Goal: Task Accomplishment & Management: Use online tool/utility

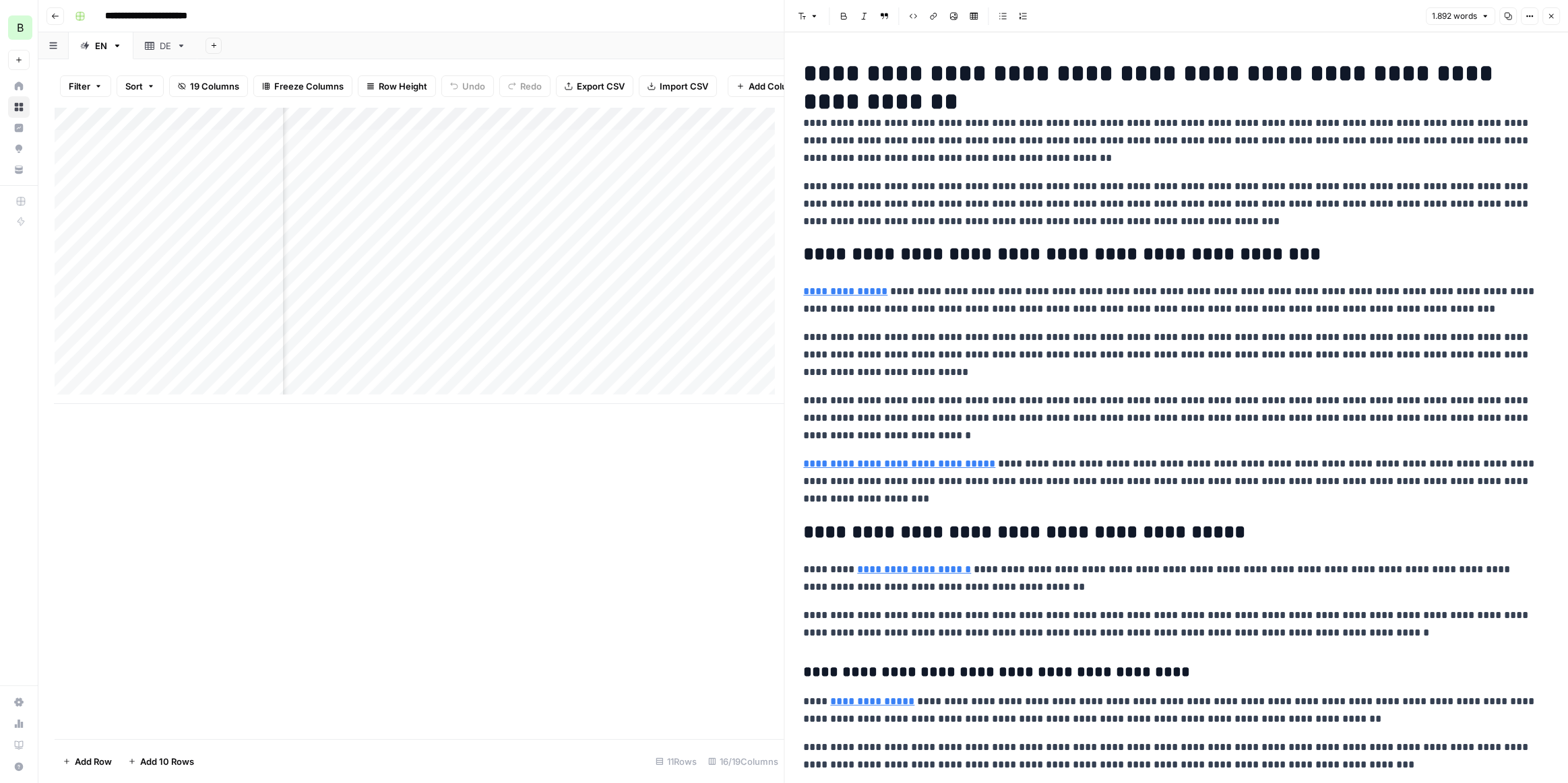
scroll to position [0, 1050]
click at [628, 132] on div "Add Column" at bounding box center [419, 256] width 730 height 296
type input "Article Writing"
click at [614, 261] on span "Edit Workflow" at bounding box center [638, 260] width 118 height 13
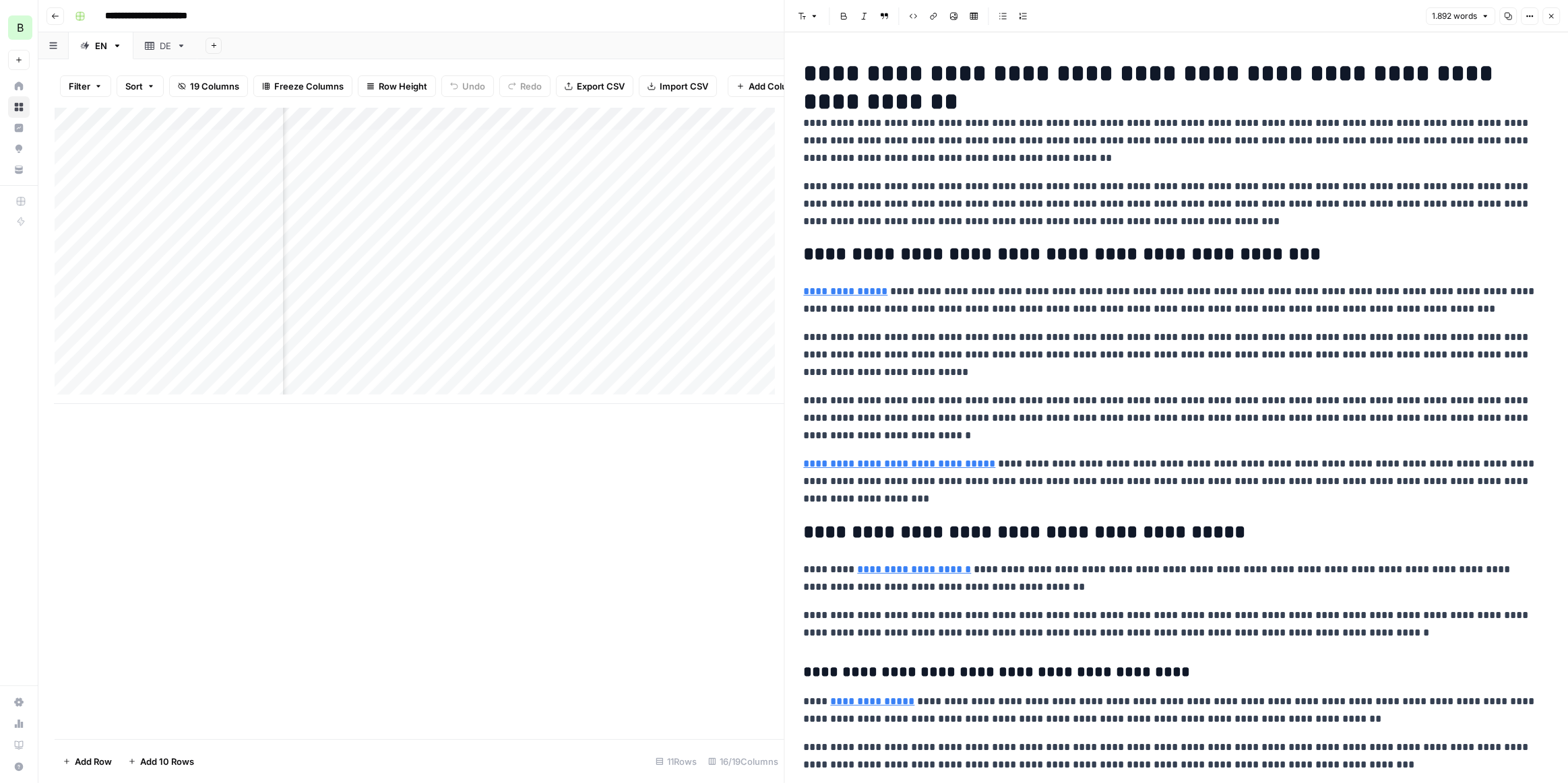
click at [495, 154] on div "Add Column" at bounding box center [419, 256] width 730 height 296
click at [917, 18] on button "Code block" at bounding box center [913, 16] width 17 height 17
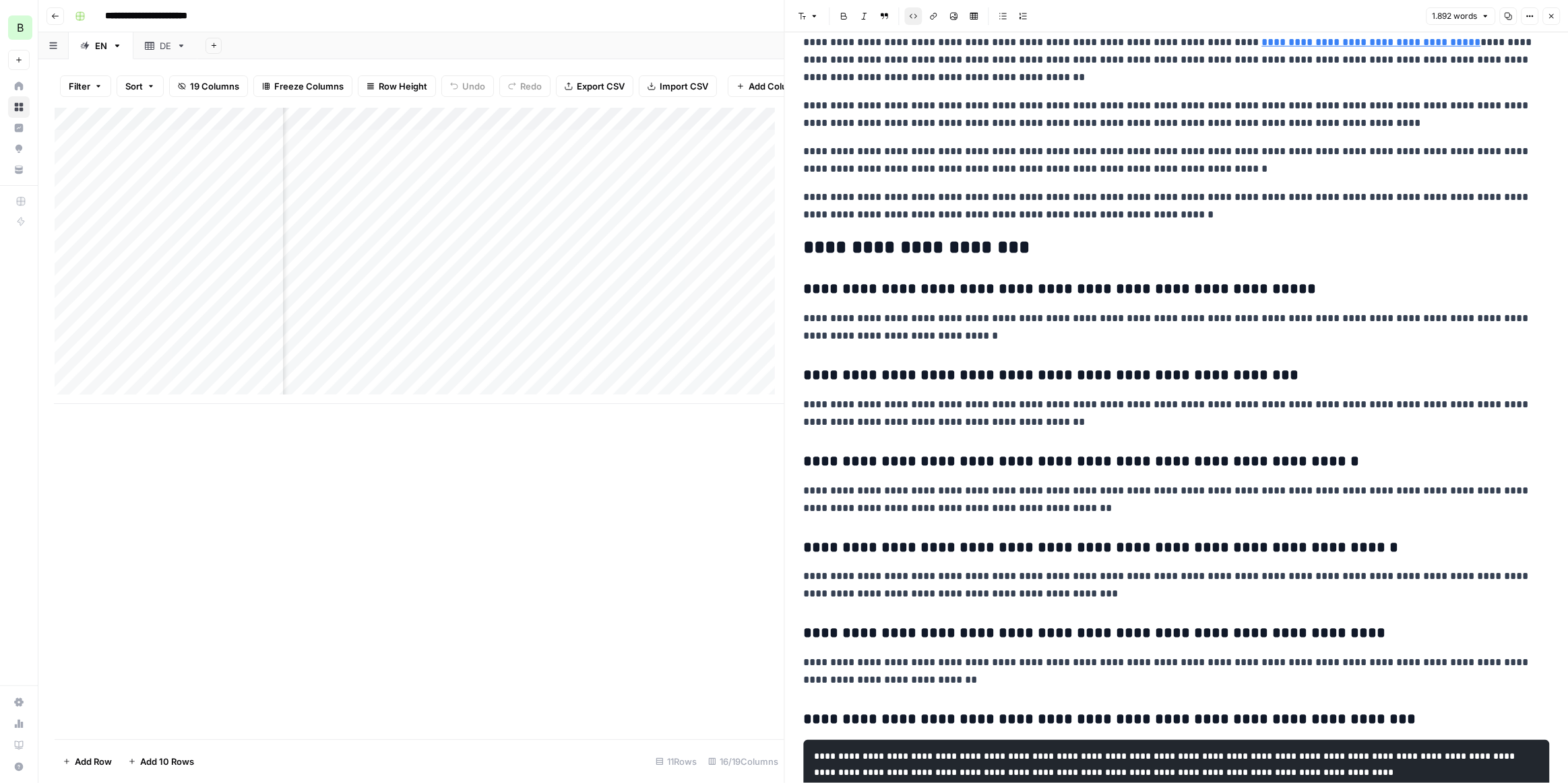
click at [917, 18] on button "Code block" at bounding box center [913, 16] width 17 height 17
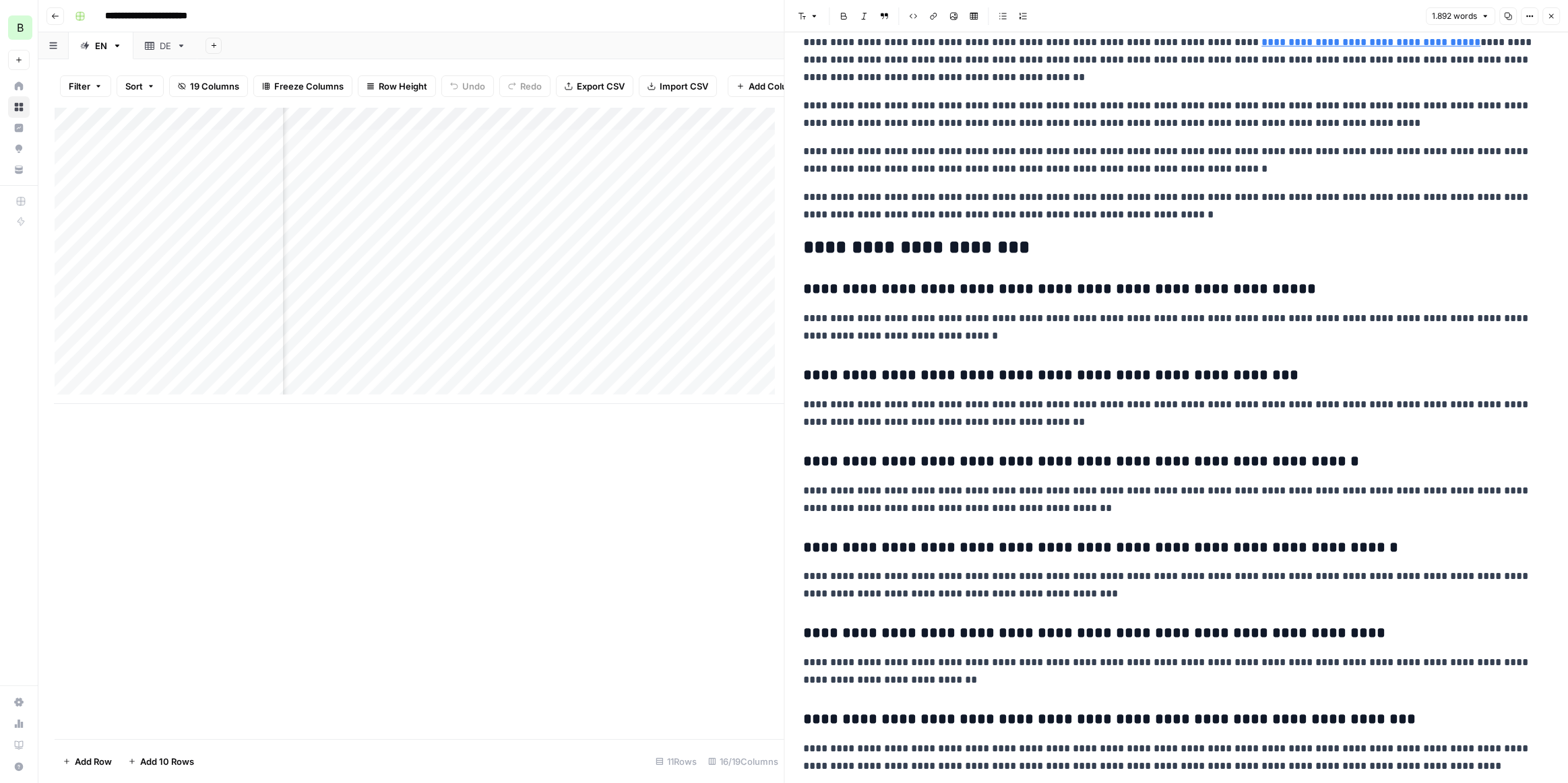
click at [917, 18] on button "Code block" at bounding box center [913, 16] width 17 height 17
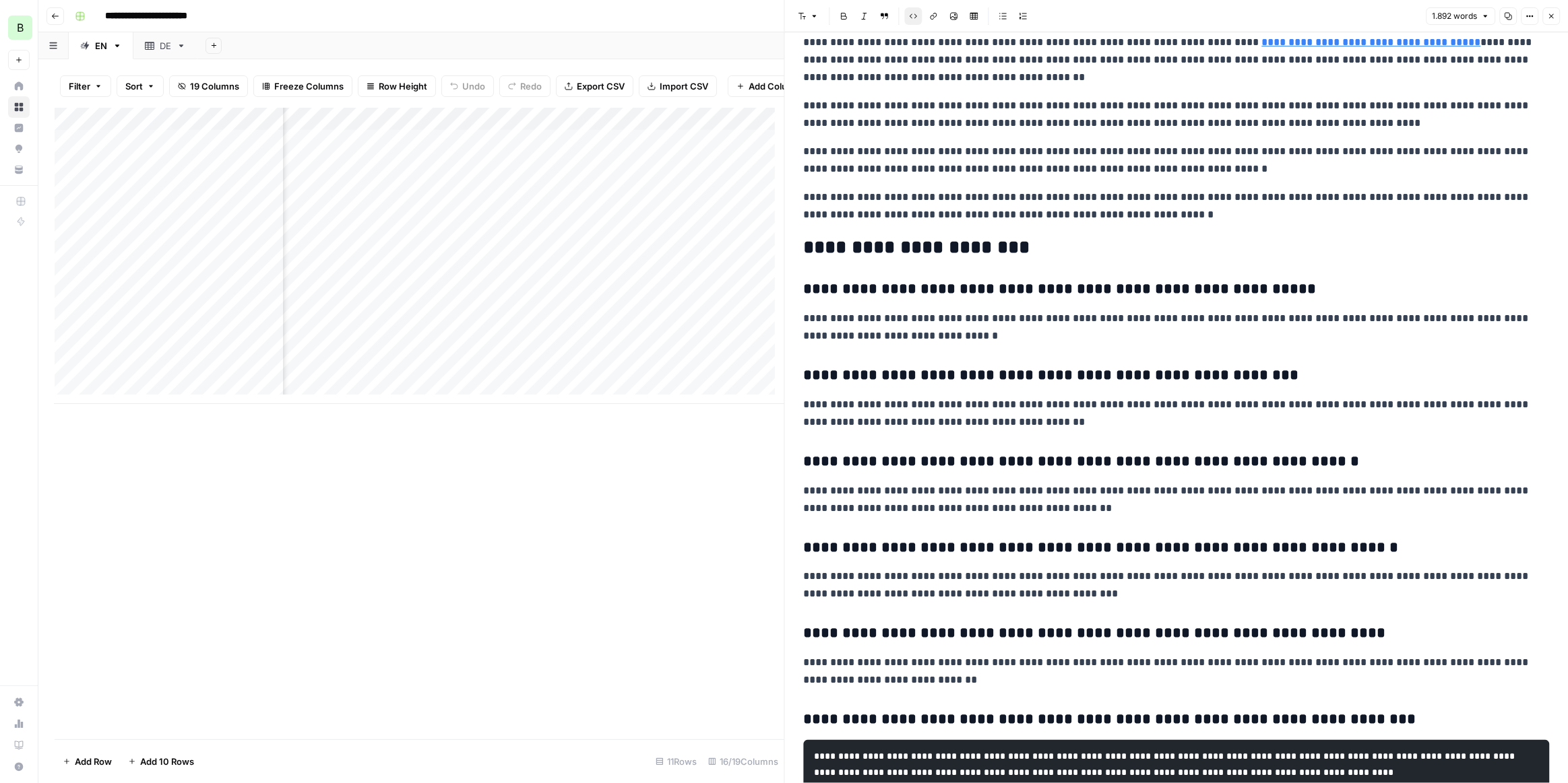
click at [917, 18] on button "Code block" at bounding box center [913, 16] width 17 height 17
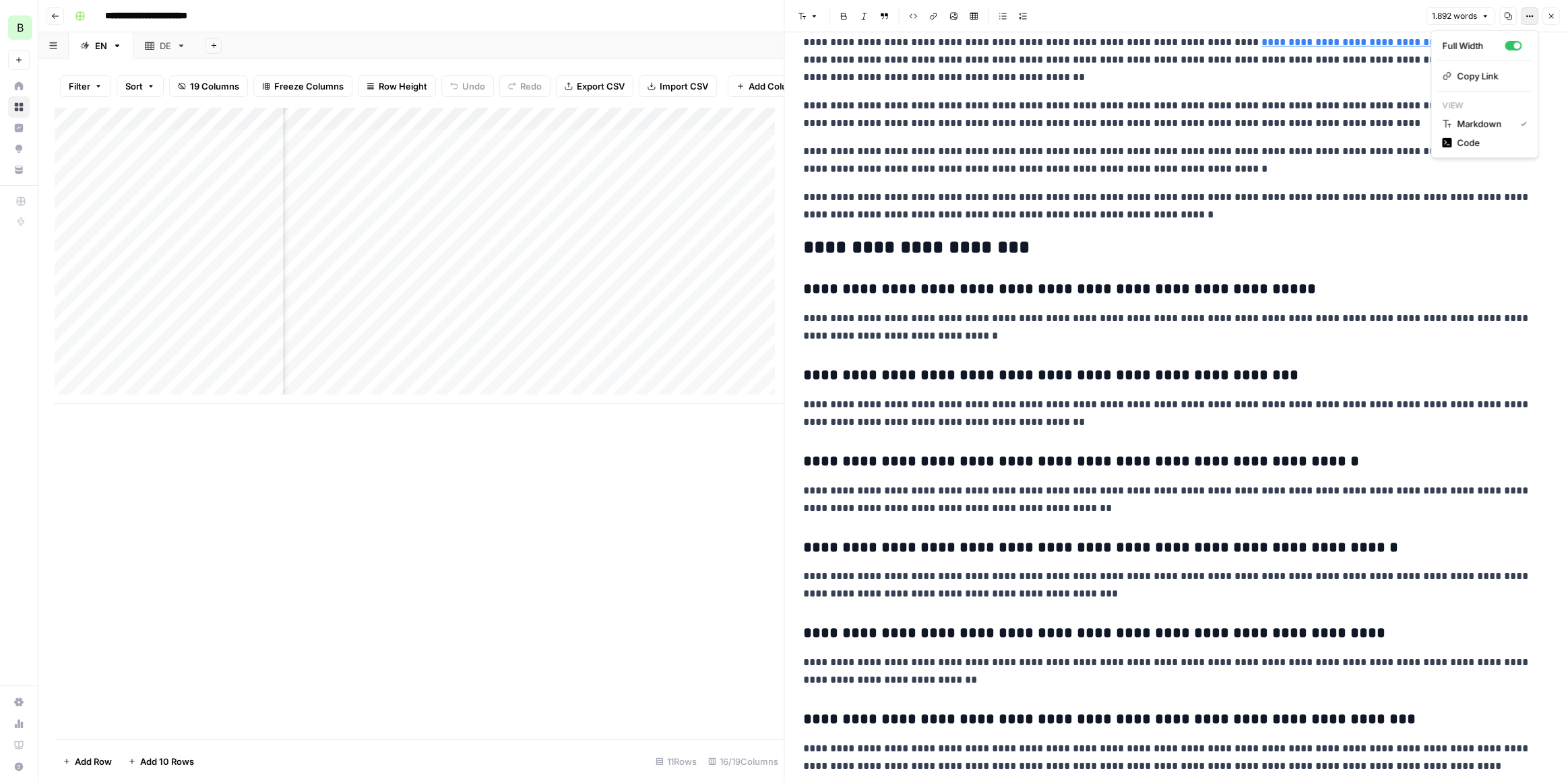
click at [1525, 18] on button "Options" at bounding box center [1529, 16] width 17 height 17
click at [1515, 48] on div "button" at bounding box center [1517, 46] width 7 height 7
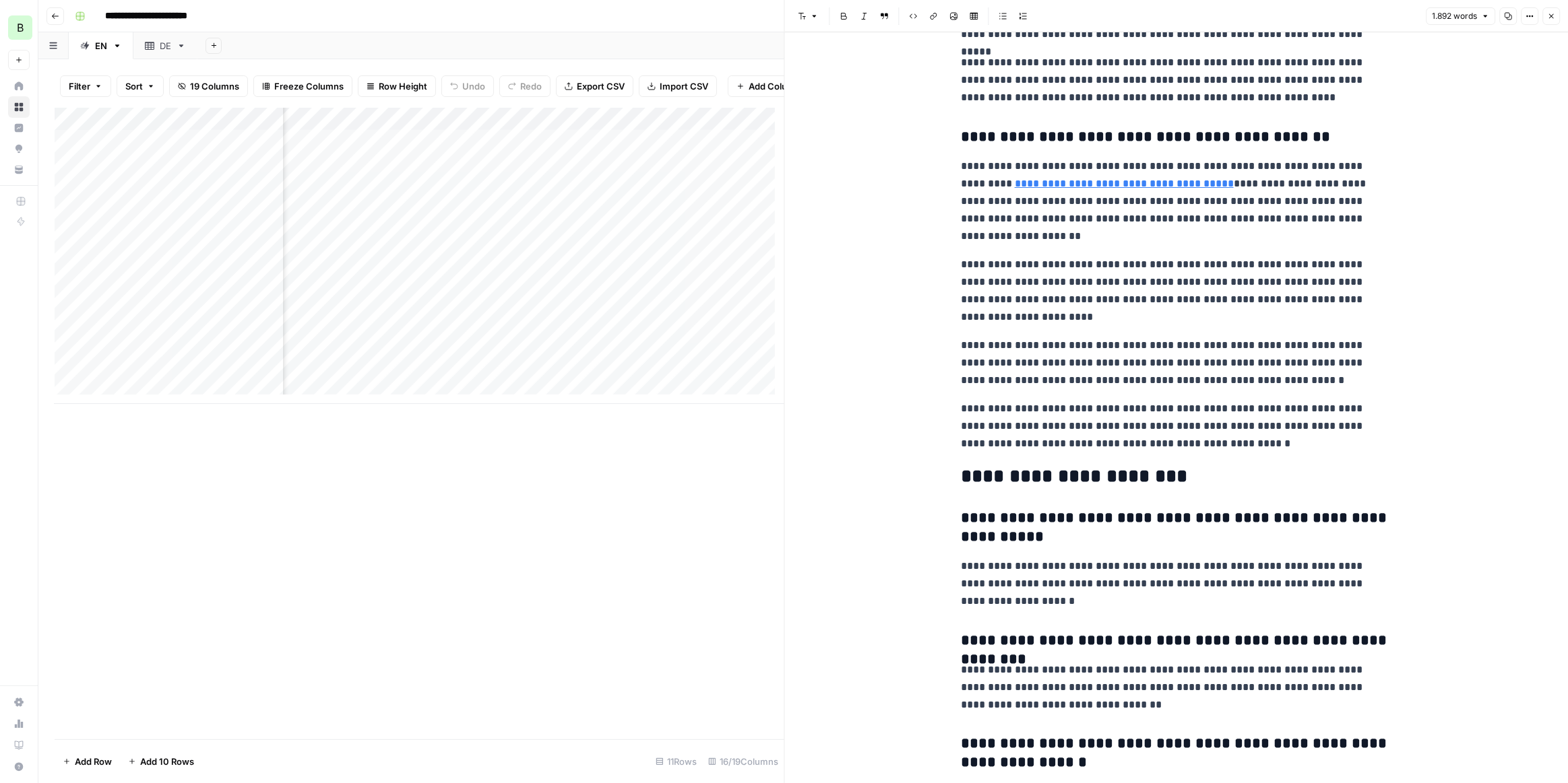
scroll to position [3487, 0]
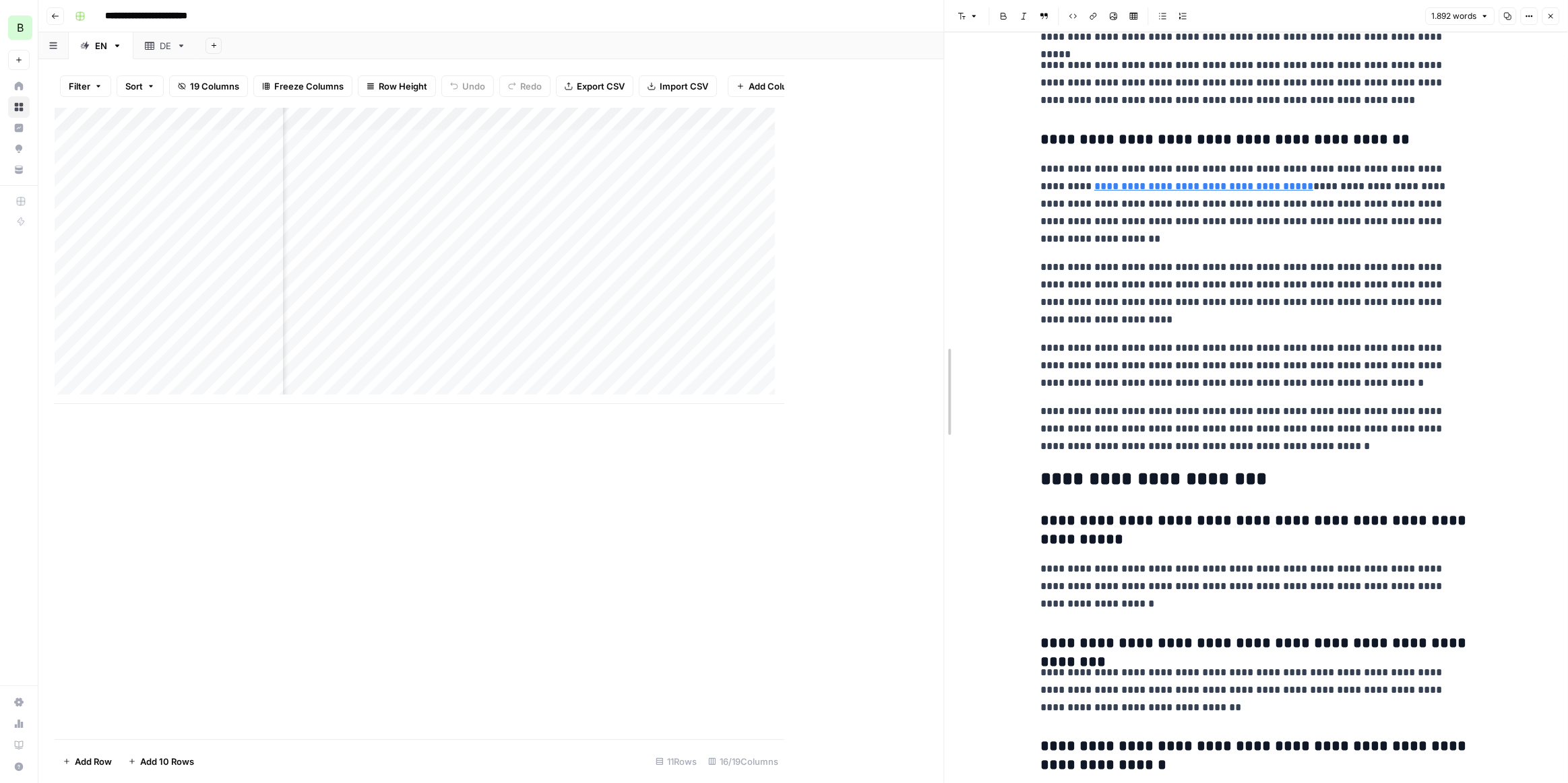
drag, startPoint x: 786, startPoint y: 522, endPoint x: 945, endPoint y: 533, distance: 159.4
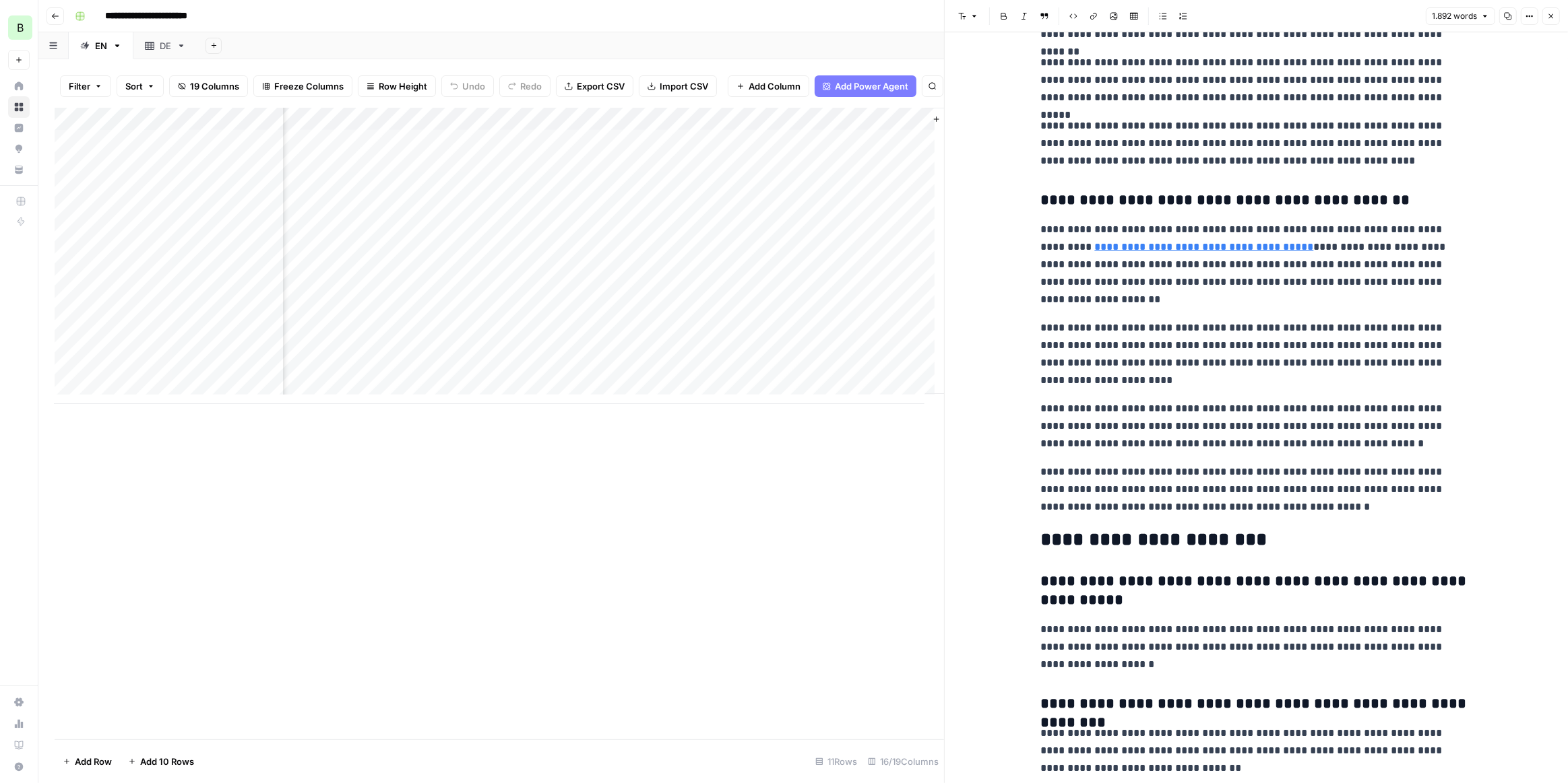
scroll to position [0, 1230]
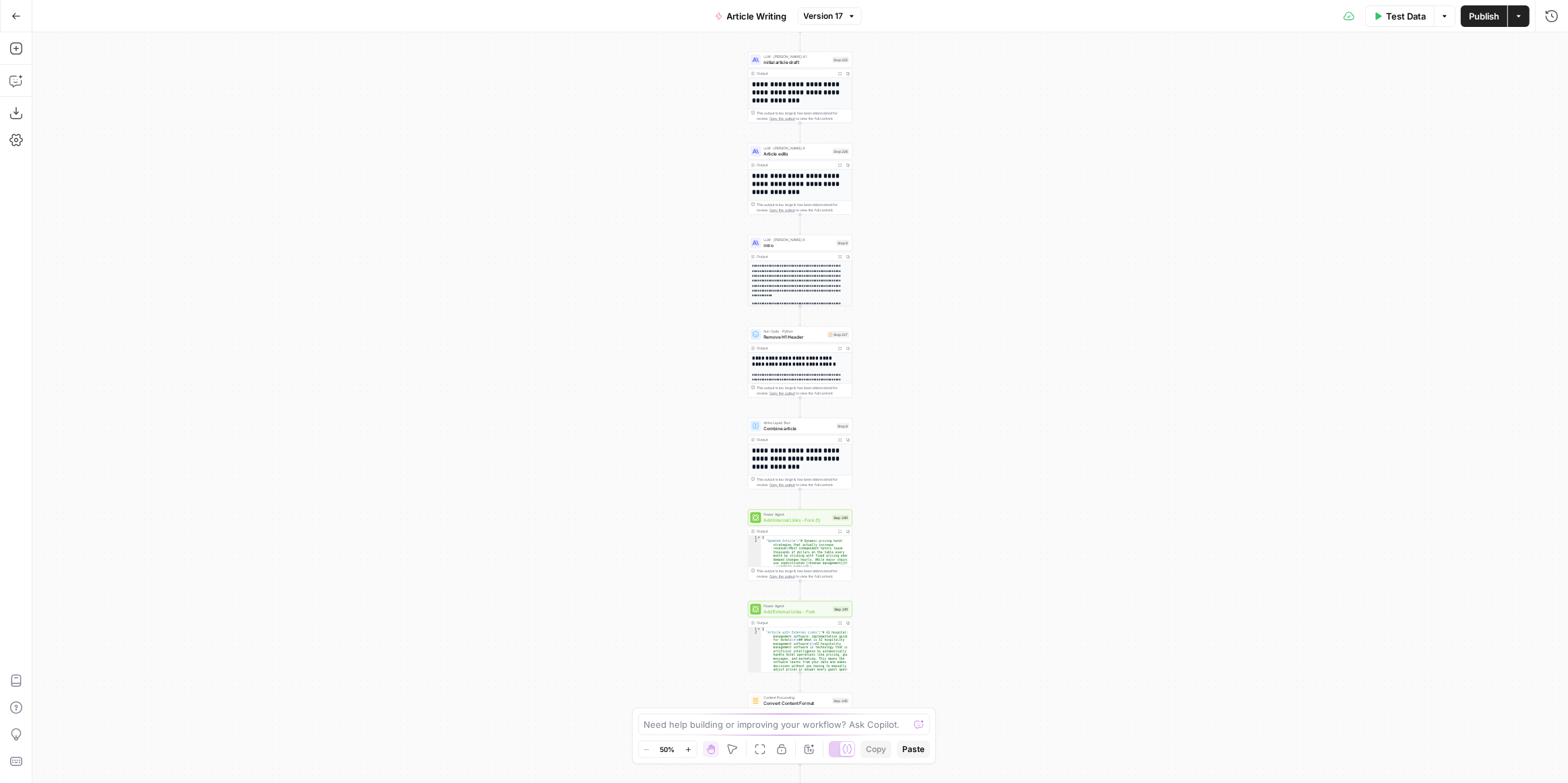
click at [976, 441] on div "**********" at bounding box center [800, 408] width 1536 height 751
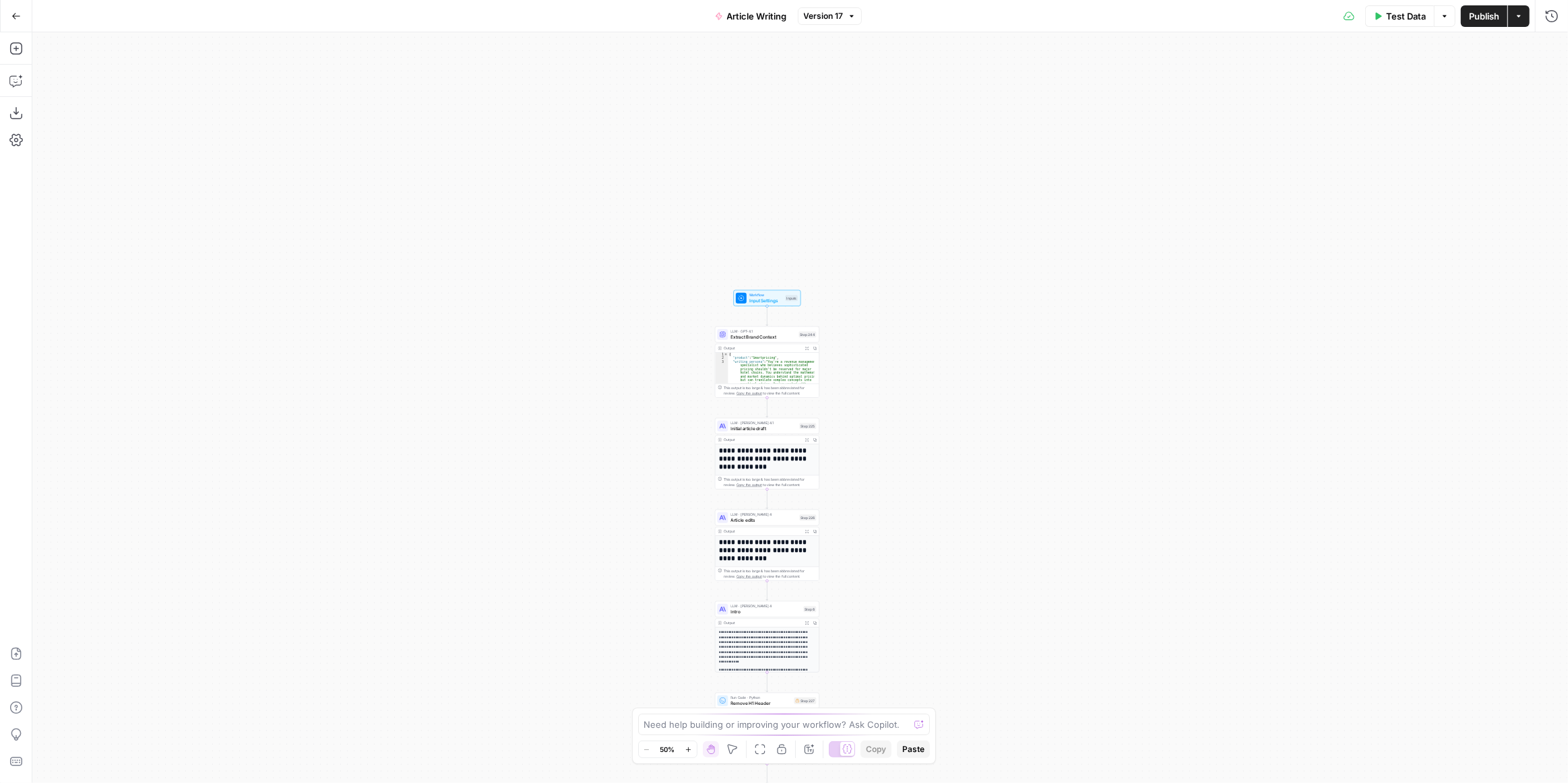
drag, startPoint x: 952, startPoint y: 343, endPoint x: 926, endPoint y: 313, distance: 39.7
click at [952, 342] on div "**********" at bounding box center [800, 408] width 1536 height 751
click at [917, 319] on div "**********" at bounding box center [800, 408] width 1536 height 751
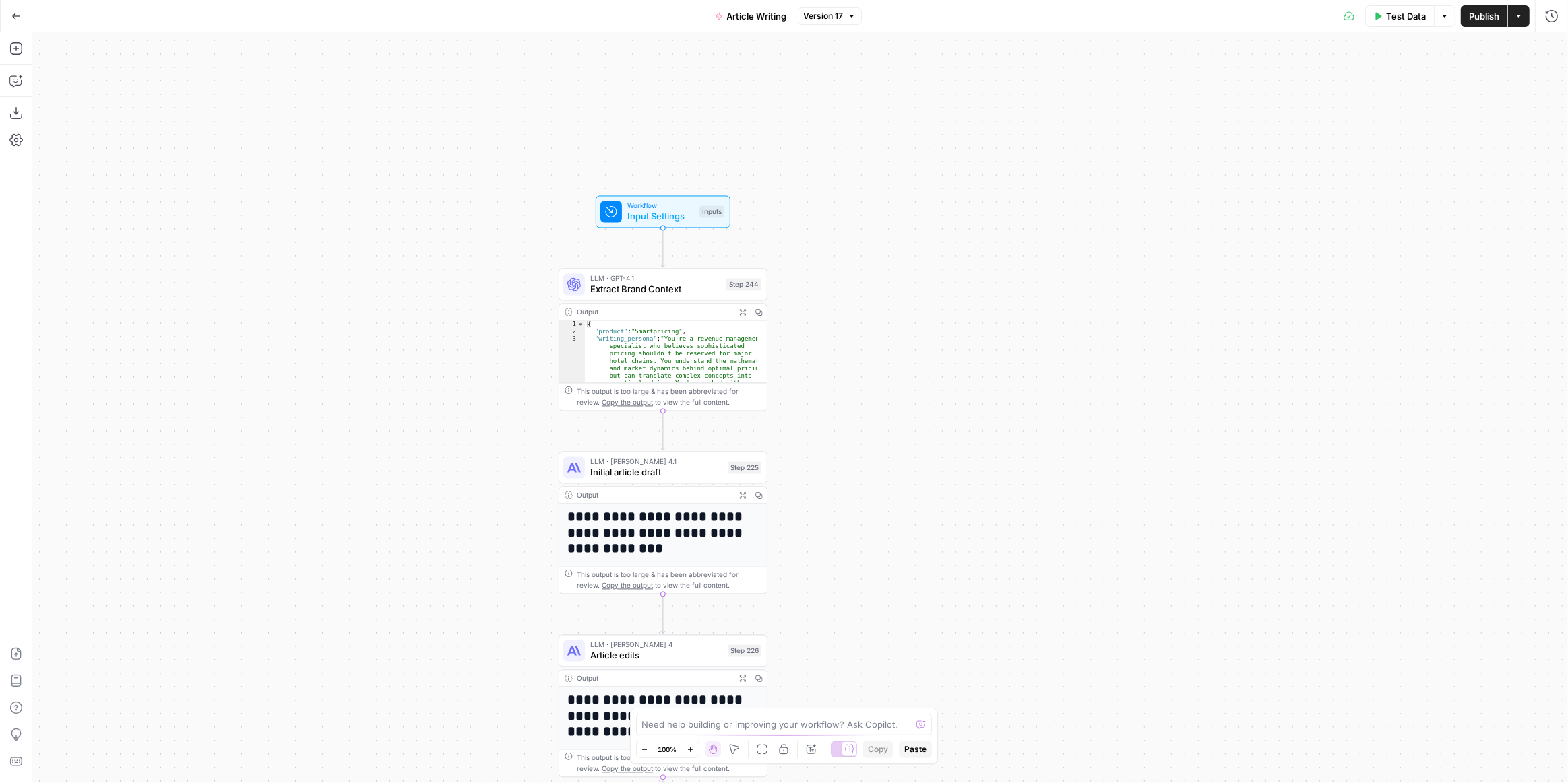
drag, startPoint x: 837, startPoint y: 397, endPoint x: 882, endPoint y: 331, distance: 79.9
click at [882, 331] on div "**********" at bounding box center [800, 408] width 1536 height 751
drag, startPoint x: 845, startPoint y: 457, endPoint x: 811, endPoint y: 441, distance: 37.6
click at [844, 457] on div "**********" at bounding box center [800, 408] width 1536 height 751
click at [646, 289] on span "Extract Brand Context" at bounding box center [655, 287] width 131 height 13
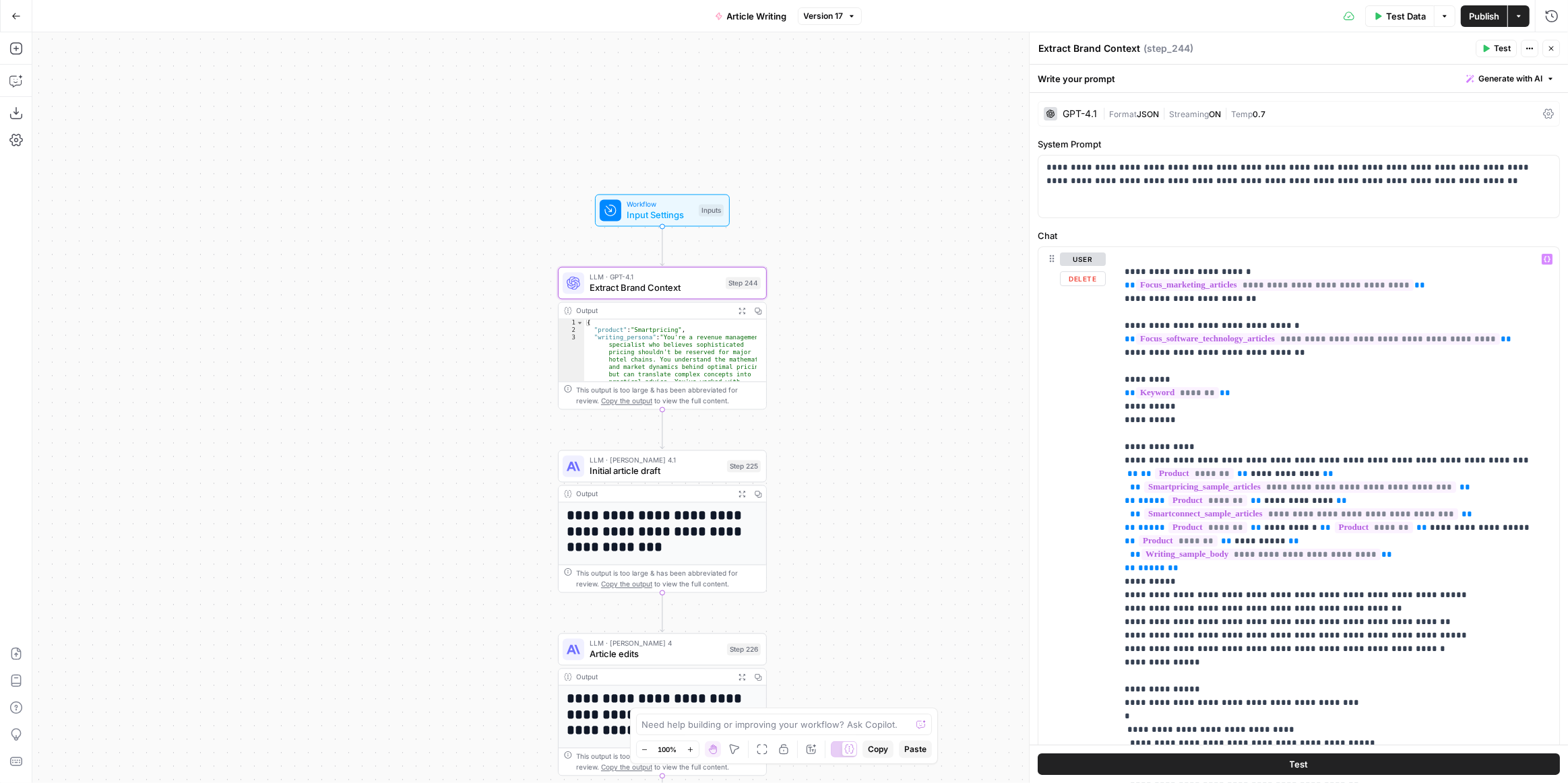
scroll to position [661, 0]
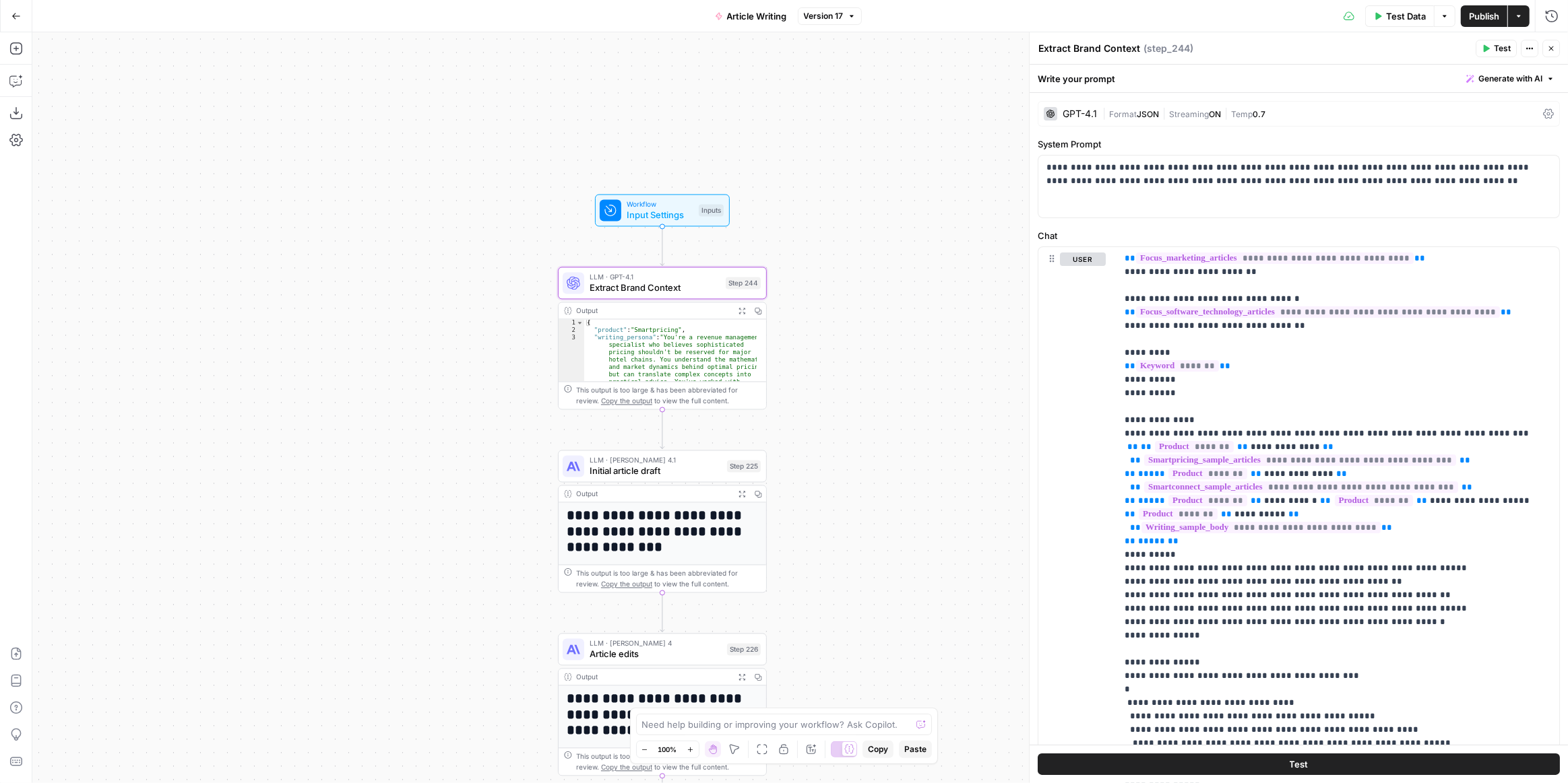
click at [741, 311] on icon "button" at bounding box center [741, 310] width 7 height 7
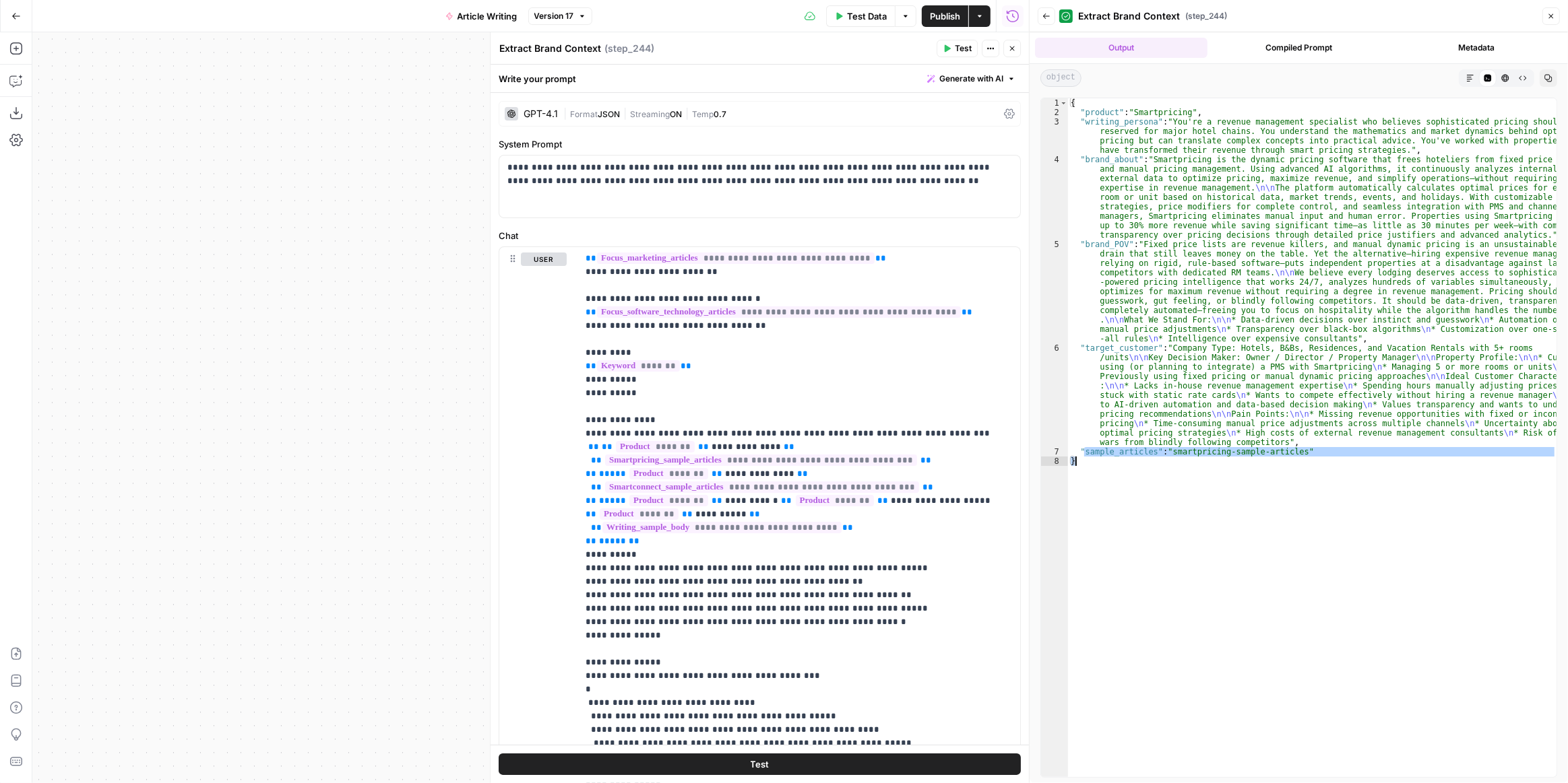
drag, startPoint x: 1083, startPoint y: 454, endPoint x: 1190, endPoint y: 460, distance: 107.2
click at [1190, 460] on div "{ "product" : "Smartpricing" , "writing_persona" : "You're a revenue management…" at bounding box center [1312, 448] width 489 height 699
click at [1245, 504] on div "{ "product" : "Smartpricing" , "writing_persona" : "You're a revenue management…" at bounding box center [1312, 438] width 488 height 679
type textarea "*"
click at [1012, 48] on icon "button" at bounding box center [1012, 48] width 8 height 8
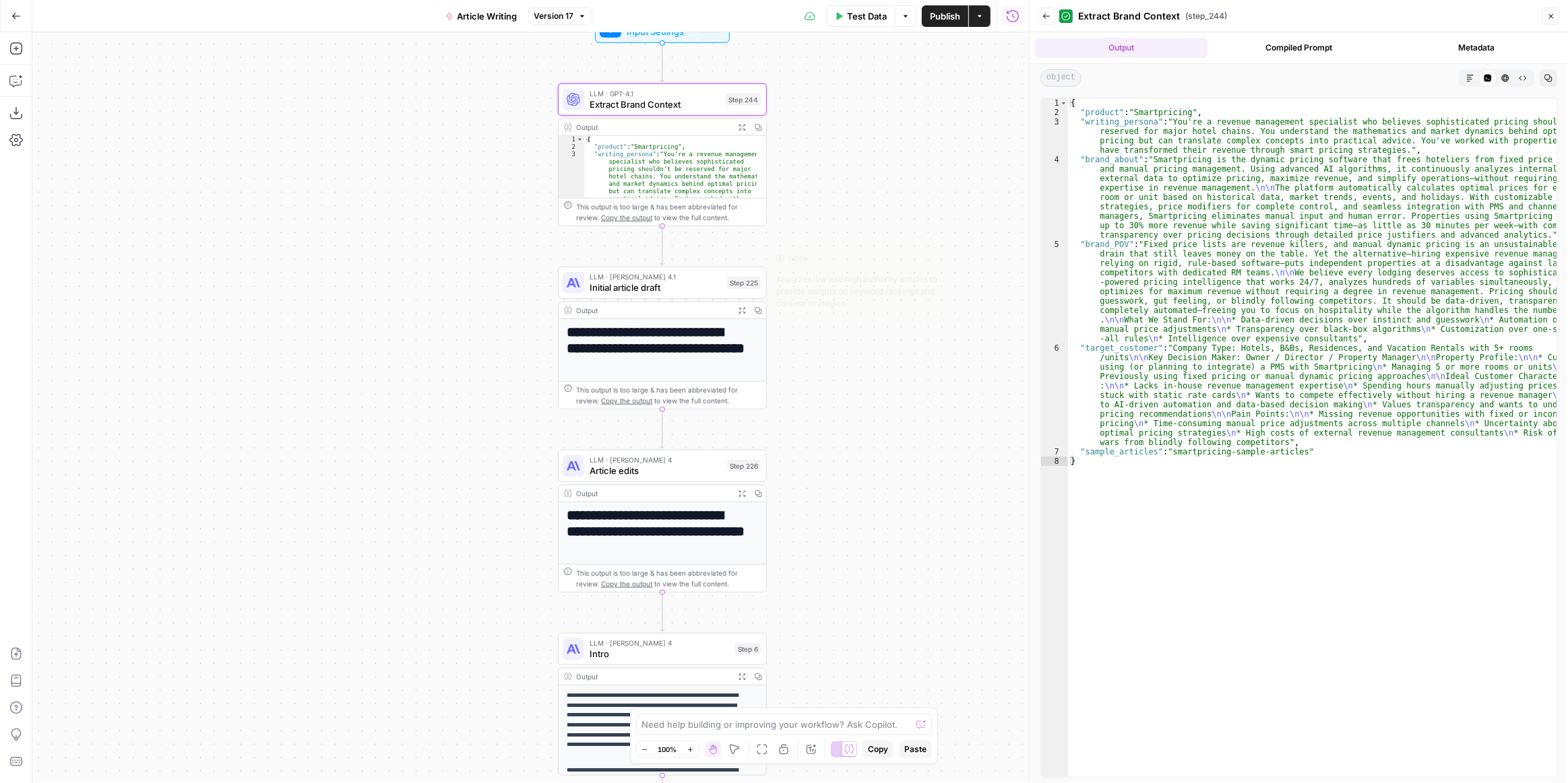
click at [695, 287] on span "Initial article draft" at bounding box center [655, 287] width 132 height 13
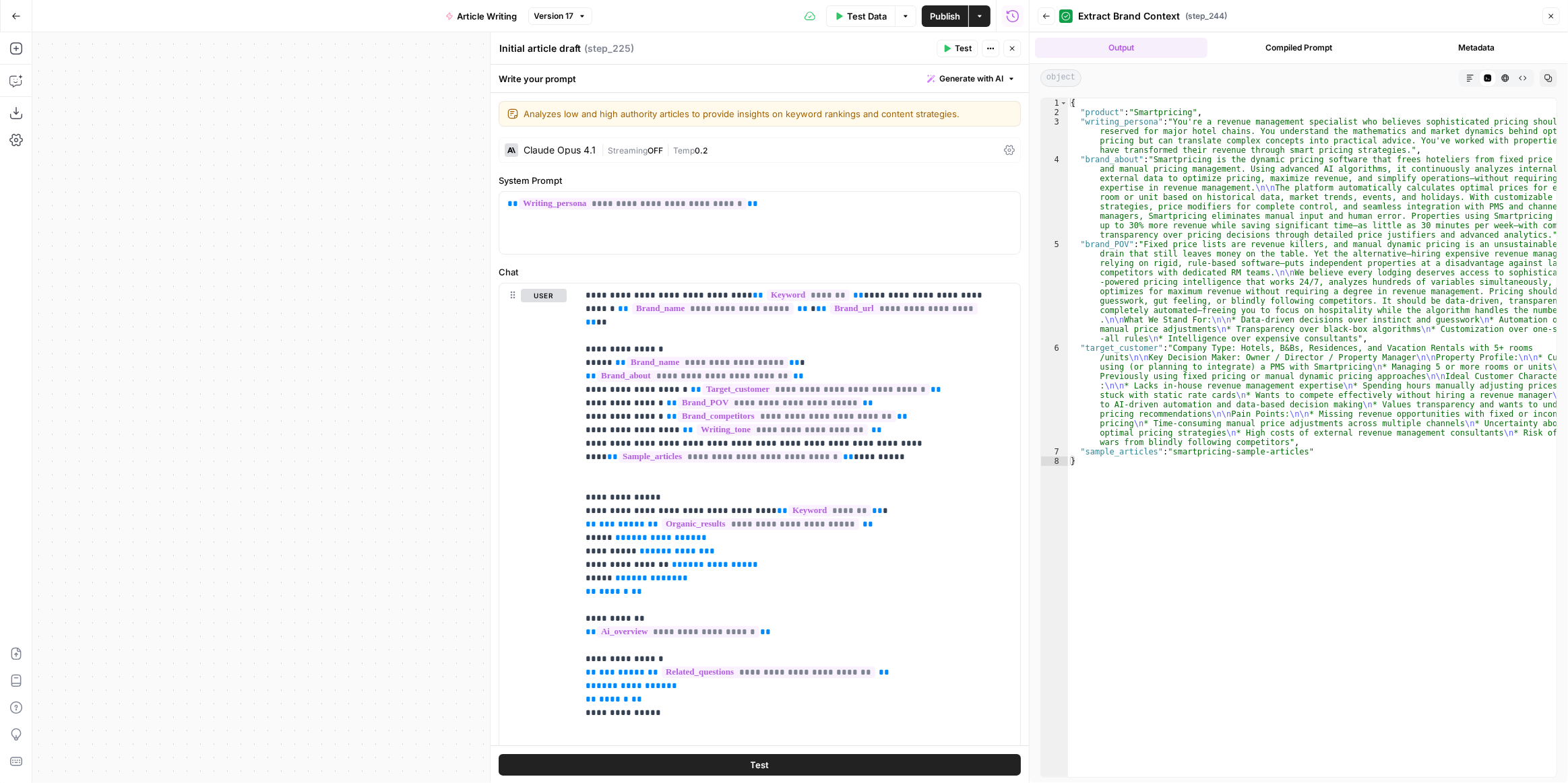
click at [1012, 43] on button "Close" at bounding box center [1012, 48] width 17 height 17
